Goal: Use online tool/utility: Use online tool/utility

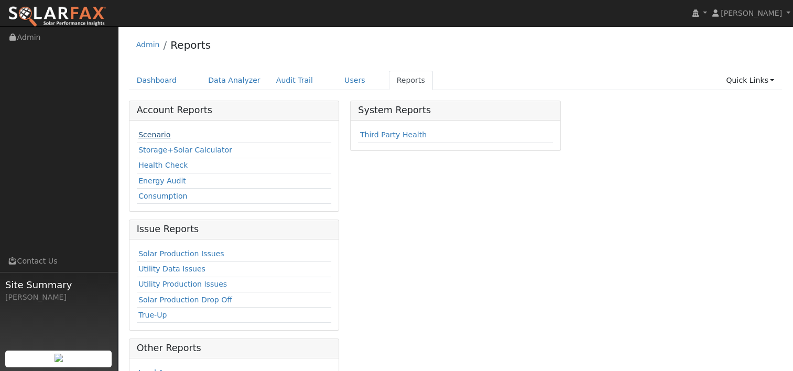
click at [156, 138] on link "Scenario" at bounding box center [154, 135] width 32 height 8
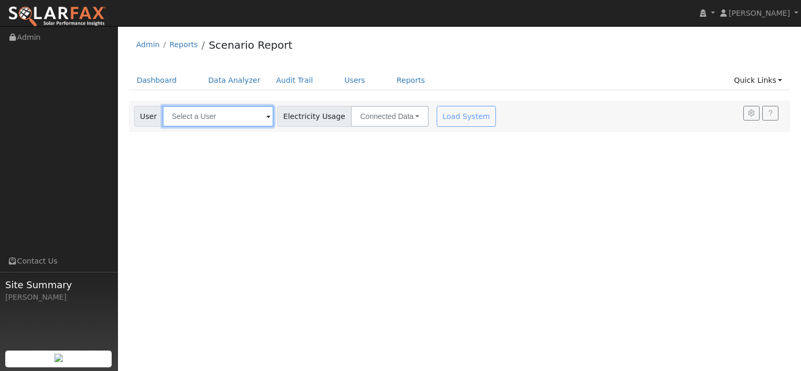
click at [229, 114] on input "text" at bounding box center [217, 116] width 111 height 21
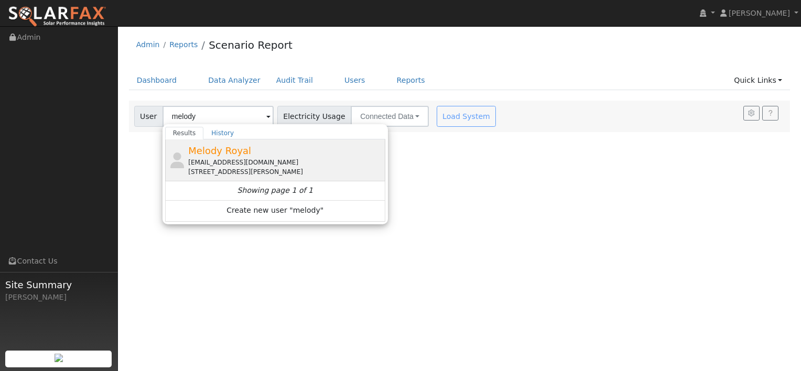
click at [221, 151] on span "Melody Royal" at bounding box center [219, 150] width 63 height 11
type input "Melody Royal"
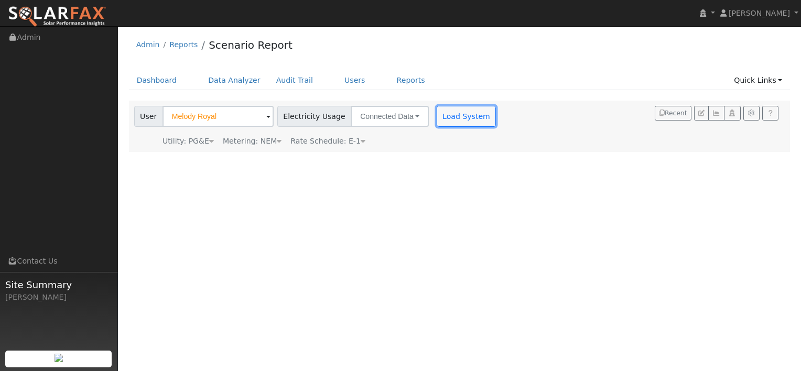
click at [445, 115] on button "Load System" at bounding box center [467, 116] width 60 height 21
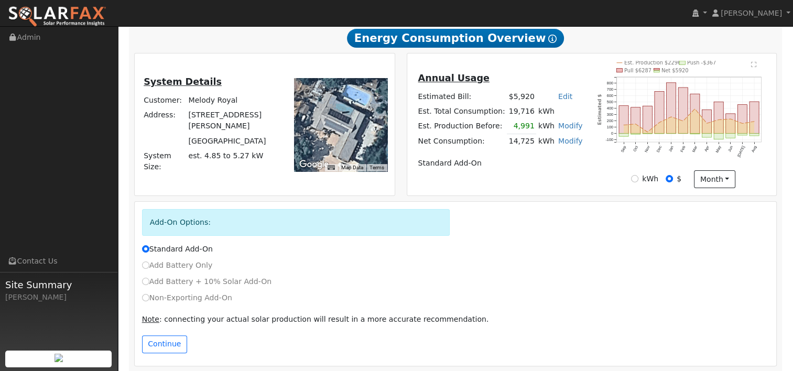
scroll to position [190, 0]
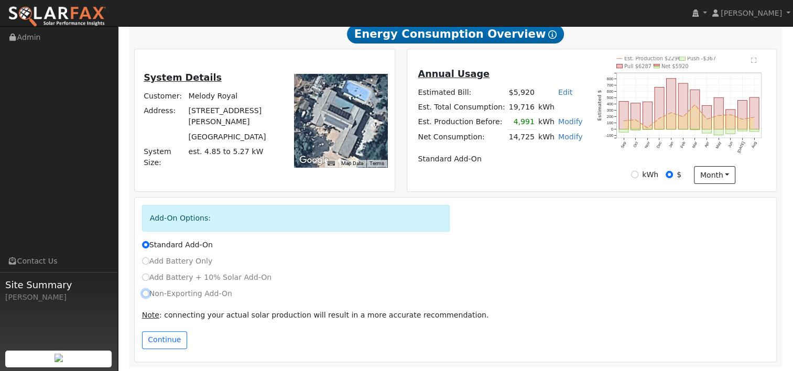
click at [147, 292] on input "Non-Exporting Add-On" at bounding box center [145, 293] width 7 height 7
radio input "true"
radio input "false"
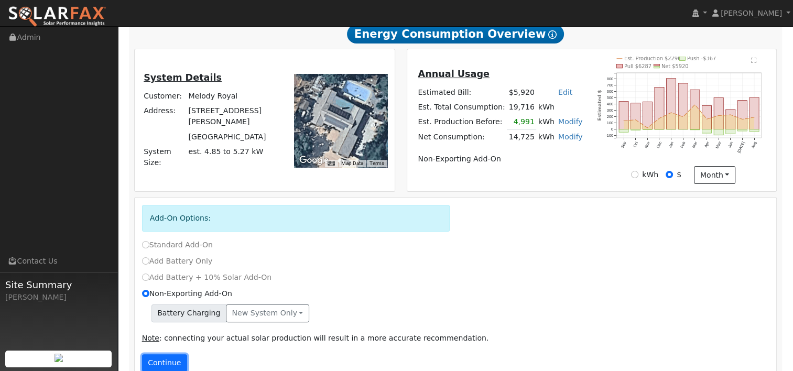
click at [164, 356] on button "Continue" at bounding box center [164, 363] width 45 height 18
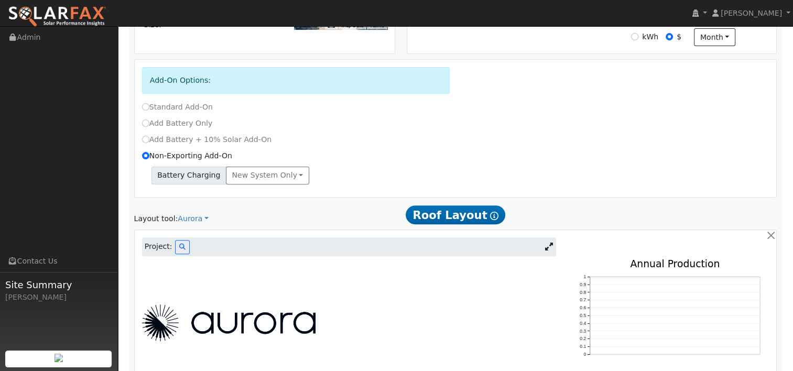
scroll to position [363, 0]
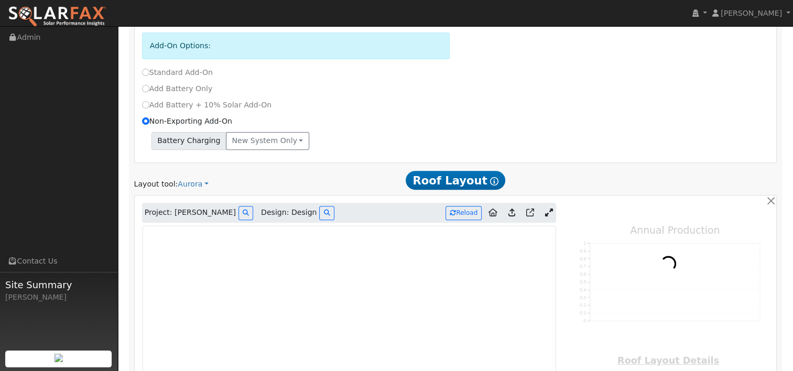
type input "0"
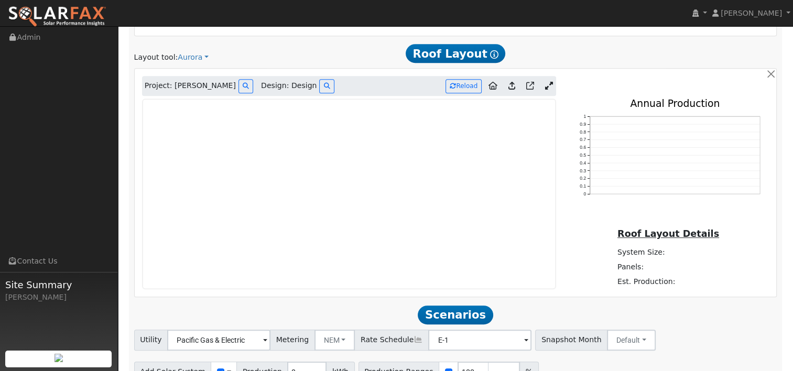
scroll to position [520, 0]
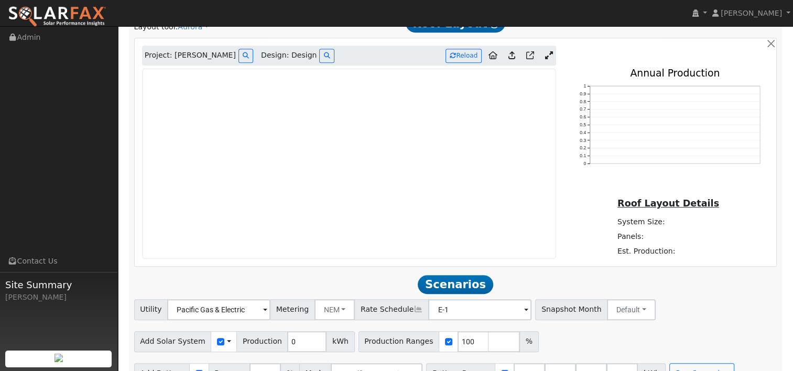
click at [548, 57] on icon at bounding box center [549, 55] width 8 height 8
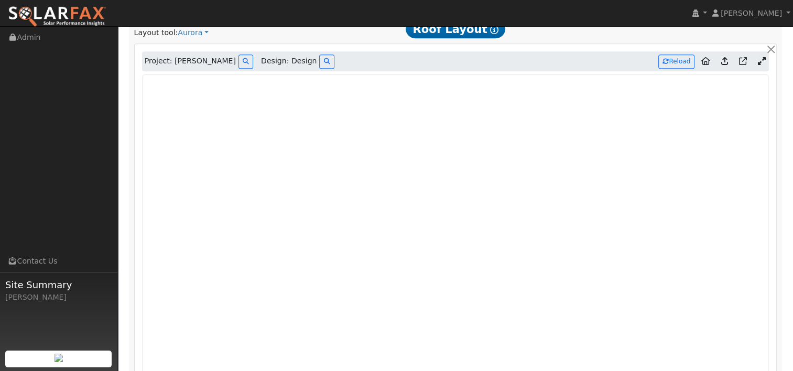
scroll to position [512, 0]
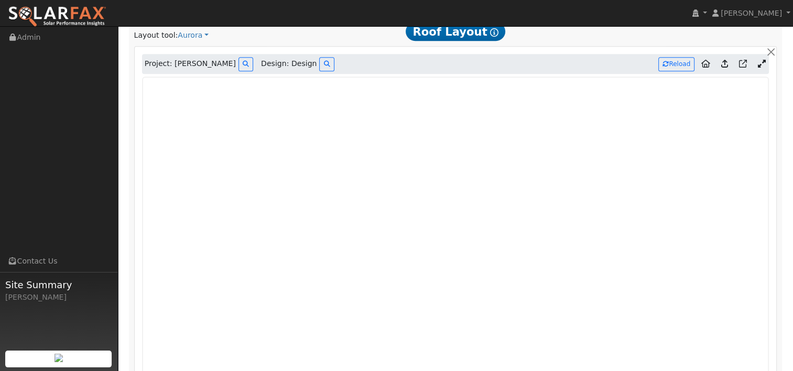
click at [725, 66] on icon at bounding box center [724, 64] width 7 height 8
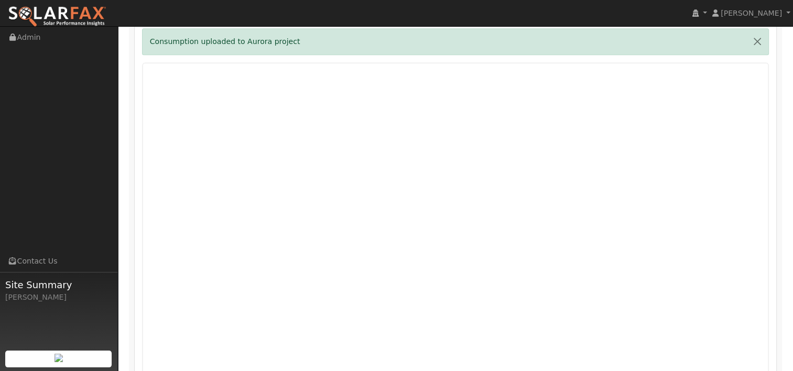
scroll to position [559, 0]
